Goal: Navigation & Orientation: Understand site structure

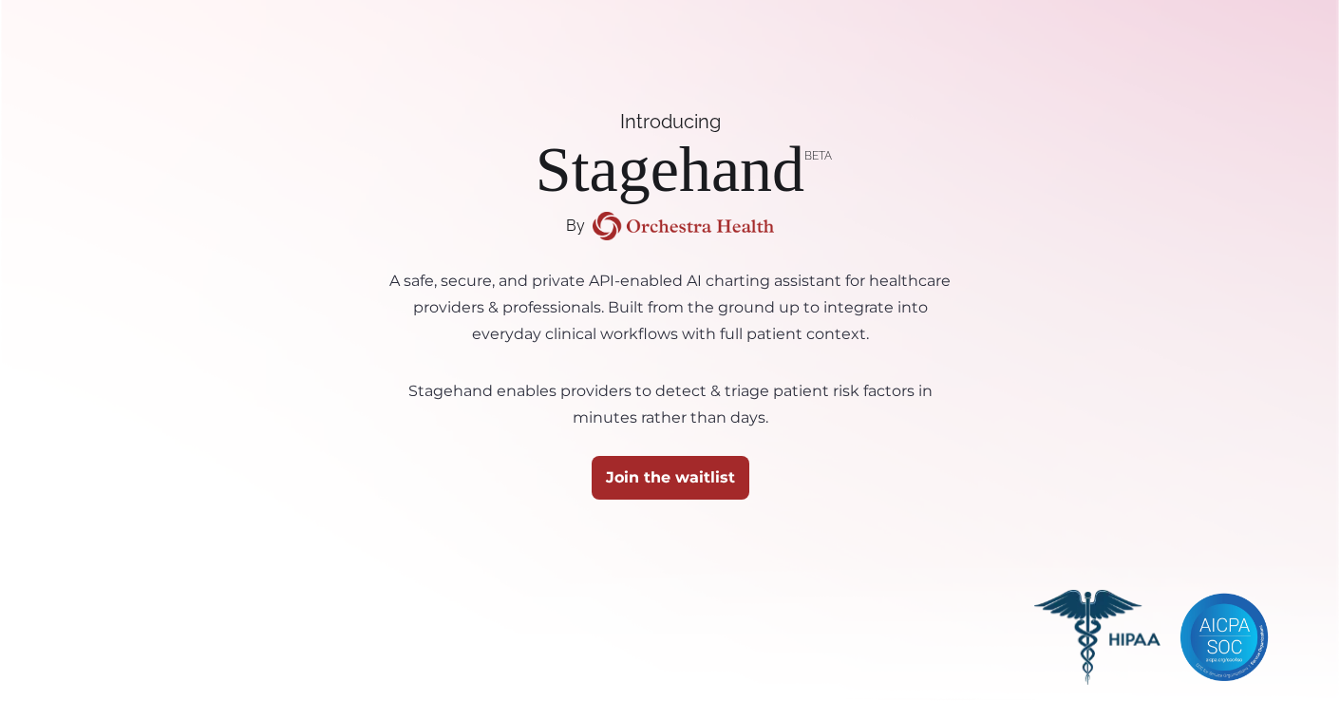
click at [633, 226] on img at bounding box center [684, 226] width 182 height 28
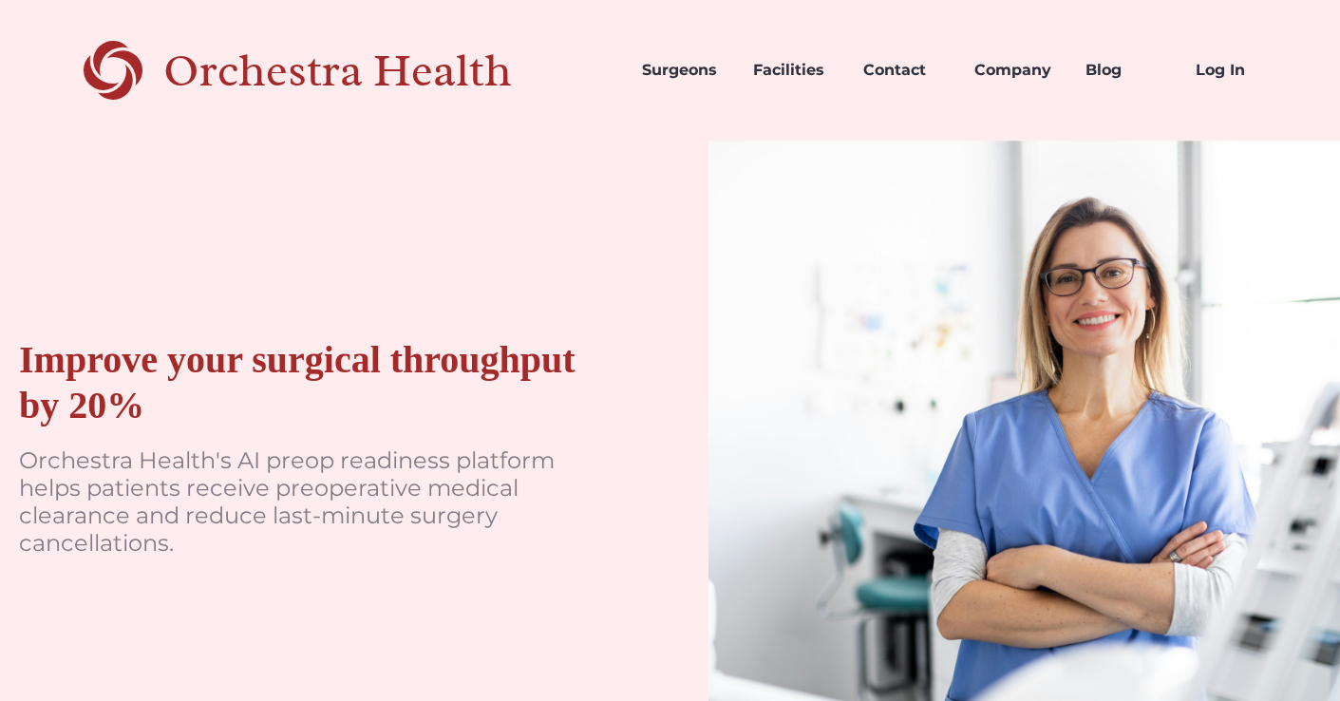
click at [170, 62] on div "Orchestra Health" at bounding box center [370, 70] width 415 height 39
click at [699, 74] on link "Surgeons" at bounding box center [682, 70] width 111 height 65
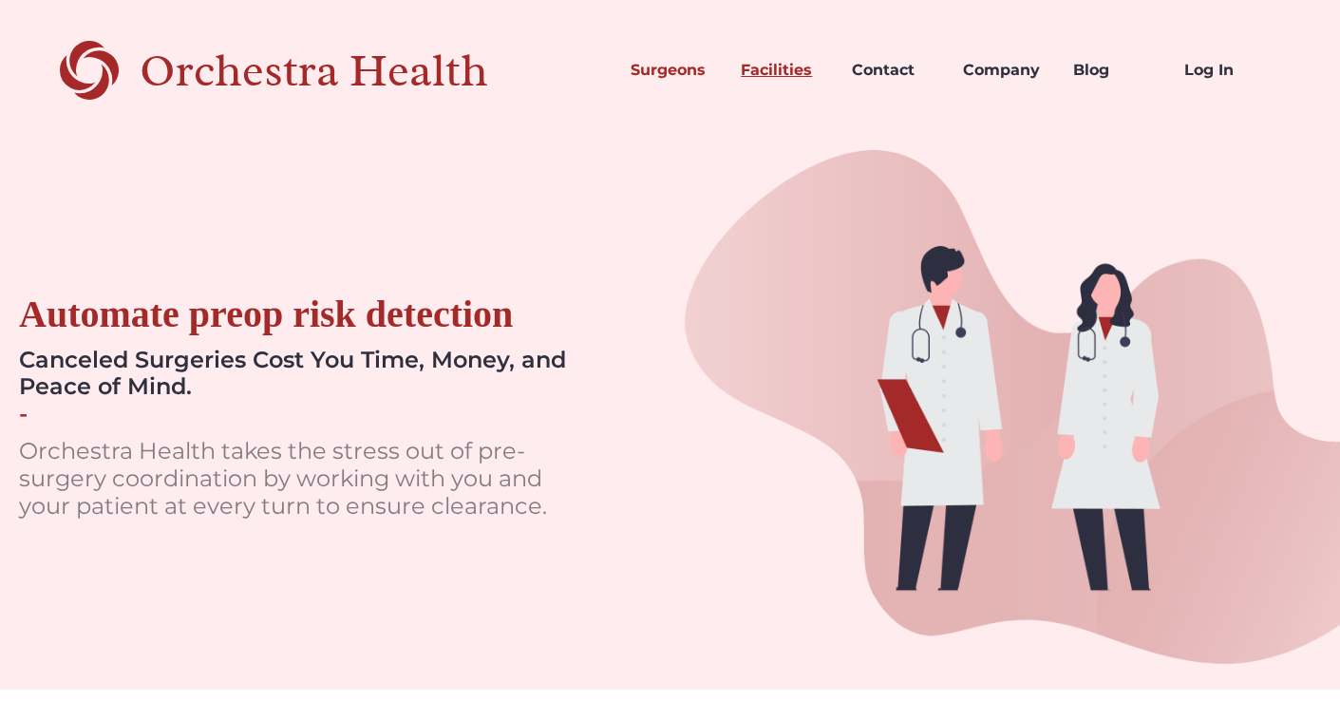
click at [803, 54] on link "Facilities" at bounding box center [781, 70] width 111 height 65
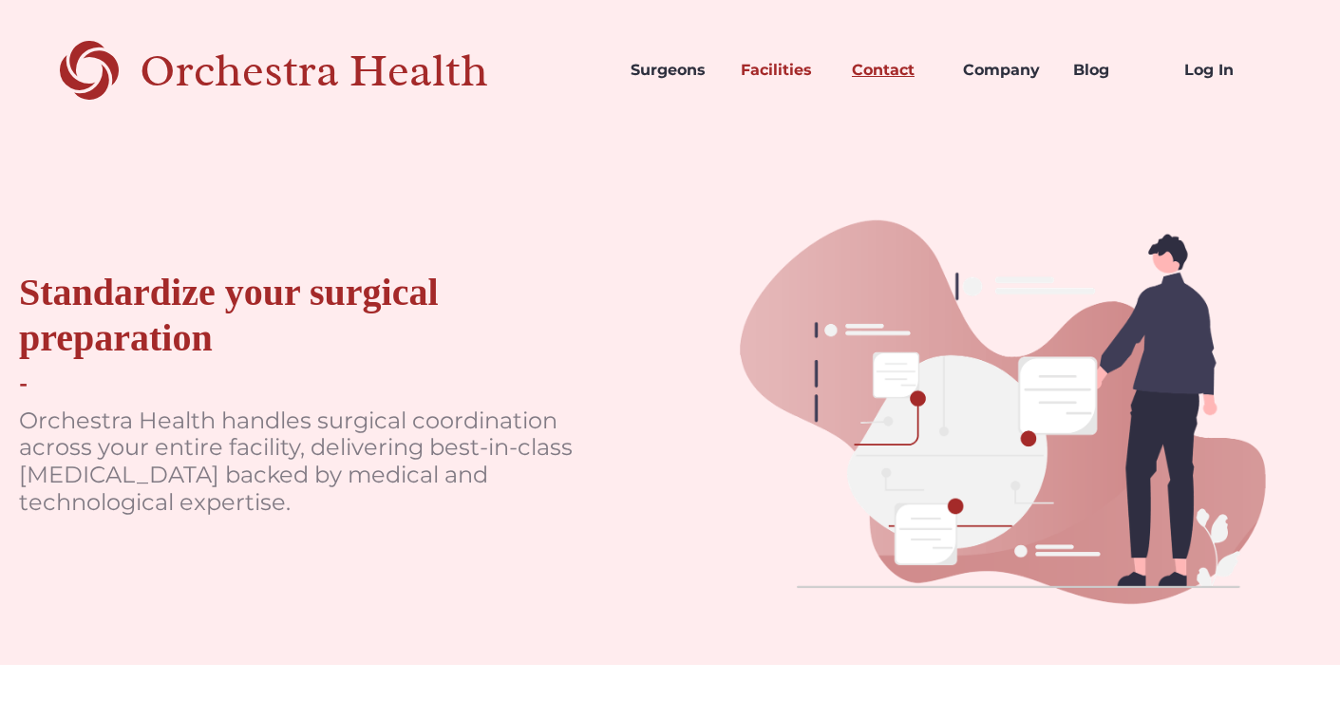
click at [892, 63] on link "Contact" at bounding box center [892, 70] width 111 height 65
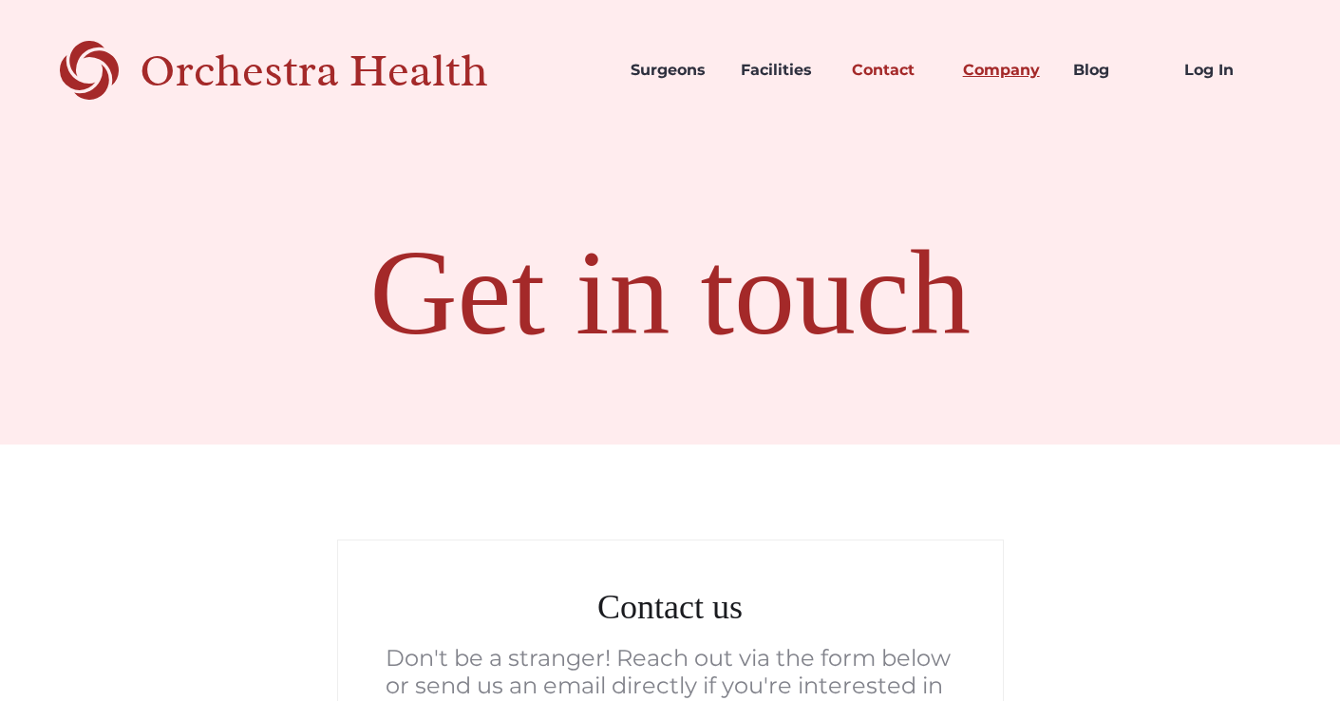
click at [982, 67] on link "Company" at bounding box center [1003, 70] width 111 height 65
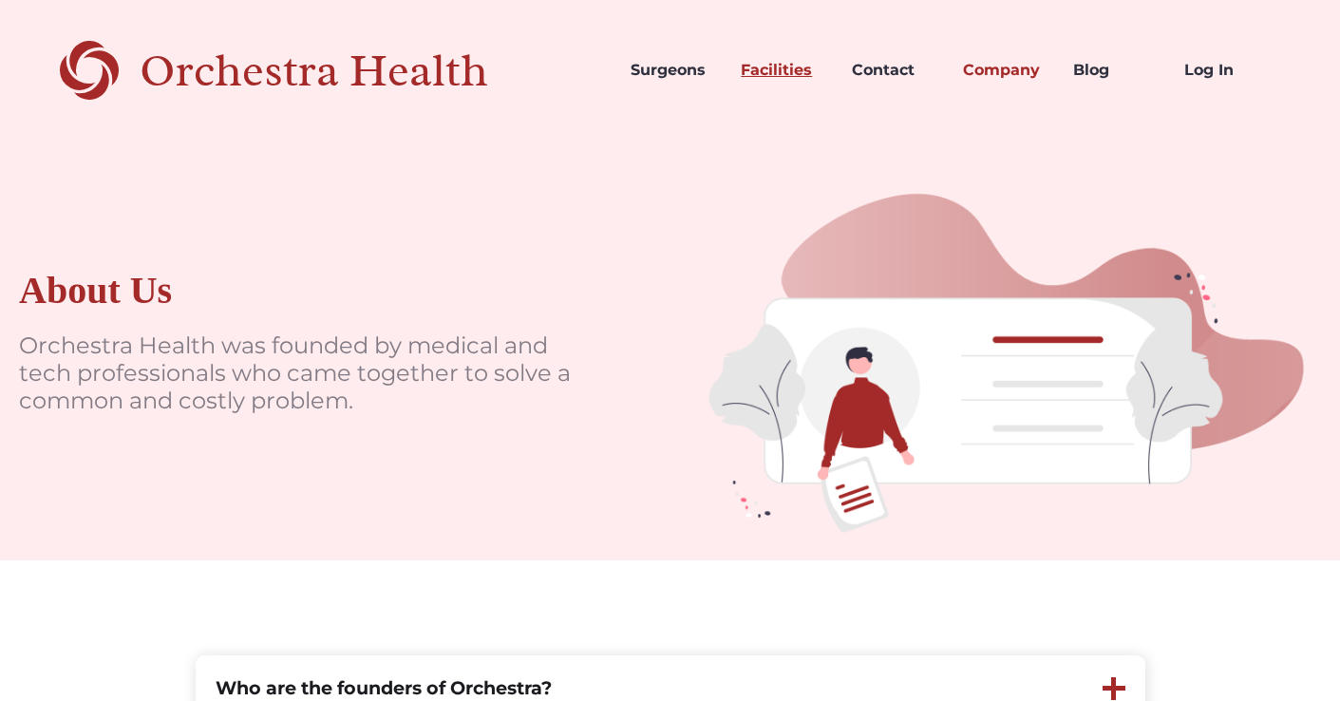
click at [783, 65] on link "Facilities" at bounding box center [781, 70] width 111 height 65
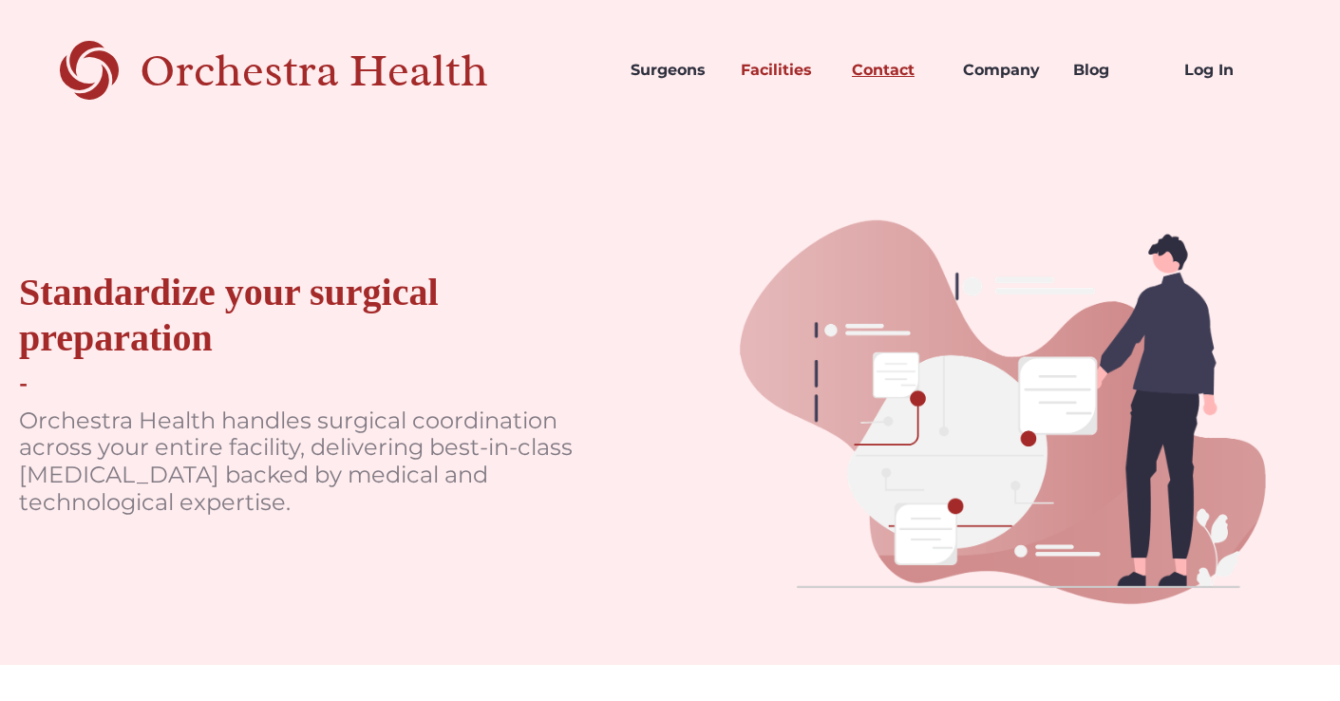
click at [899, 62] on link "Contact" at bounding box center [892, 70] width 111 height 65
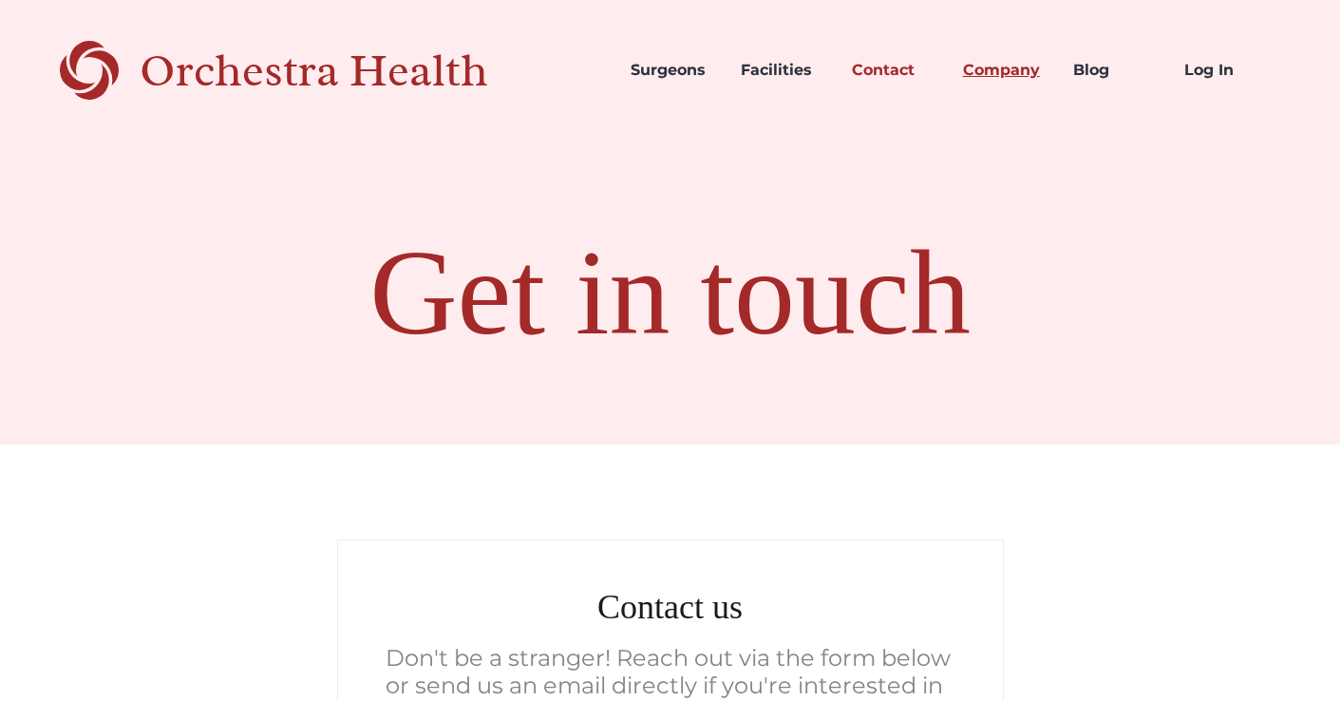
click at [976, 75] on link "Company" at bounding box center [1003, 70] width 111 height 65
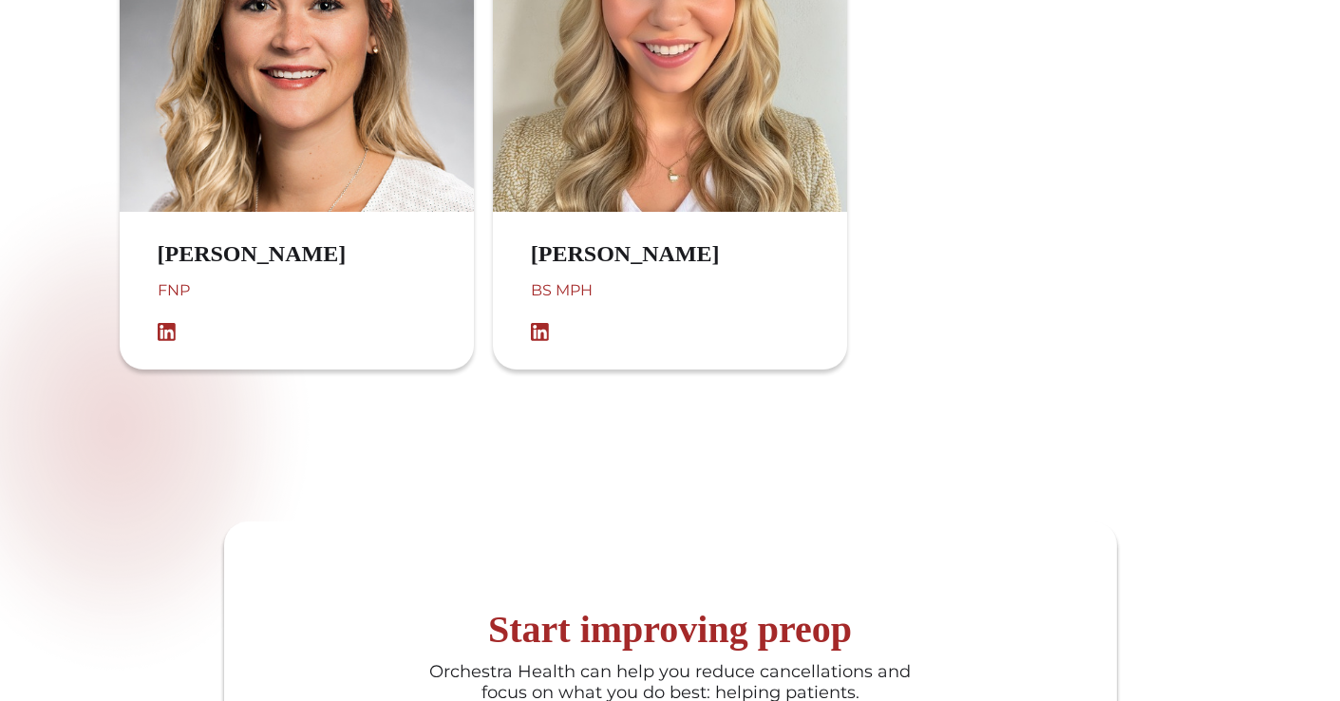
scroll to position [1909, 0]
